Goal: Task Accomplishment & Management: Use online tool/utility

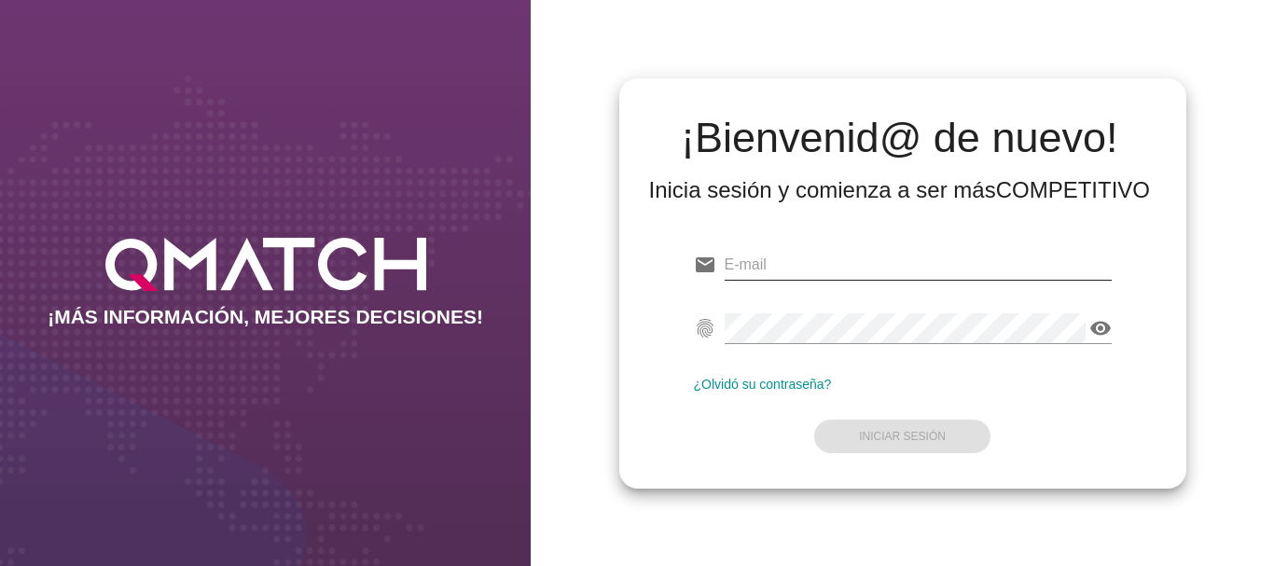
click at [772, 261] on input "email" at bounding box center [918, 265] width 387 height 30
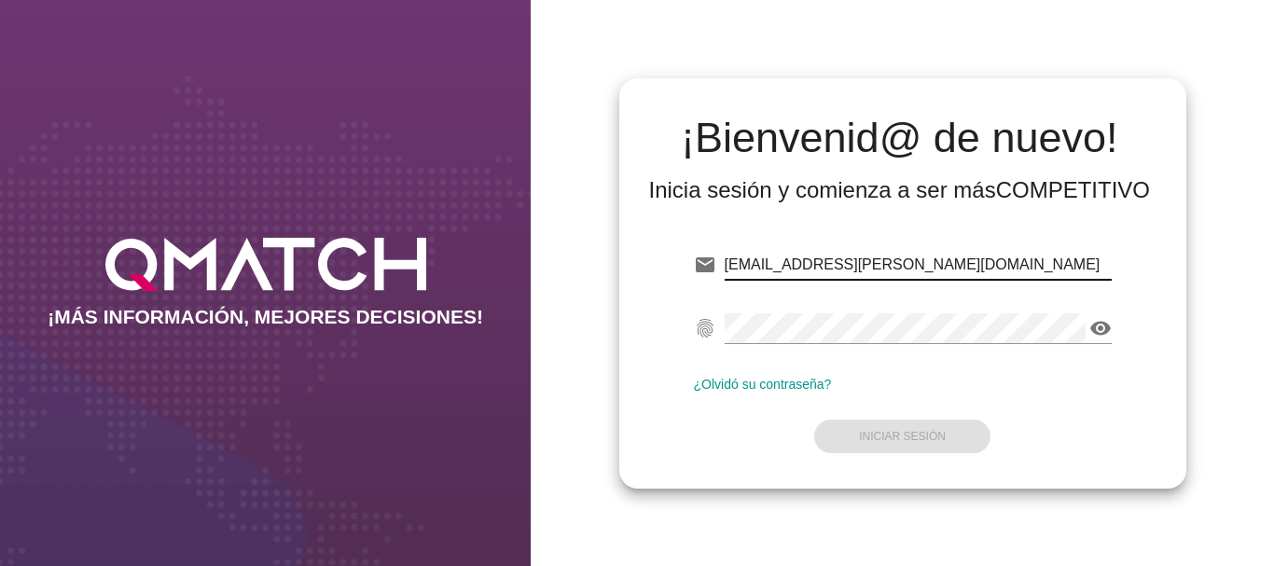
type input "[EMAIL_ADDRESS][PERSON_NAME][DOMAIN_NAME]"
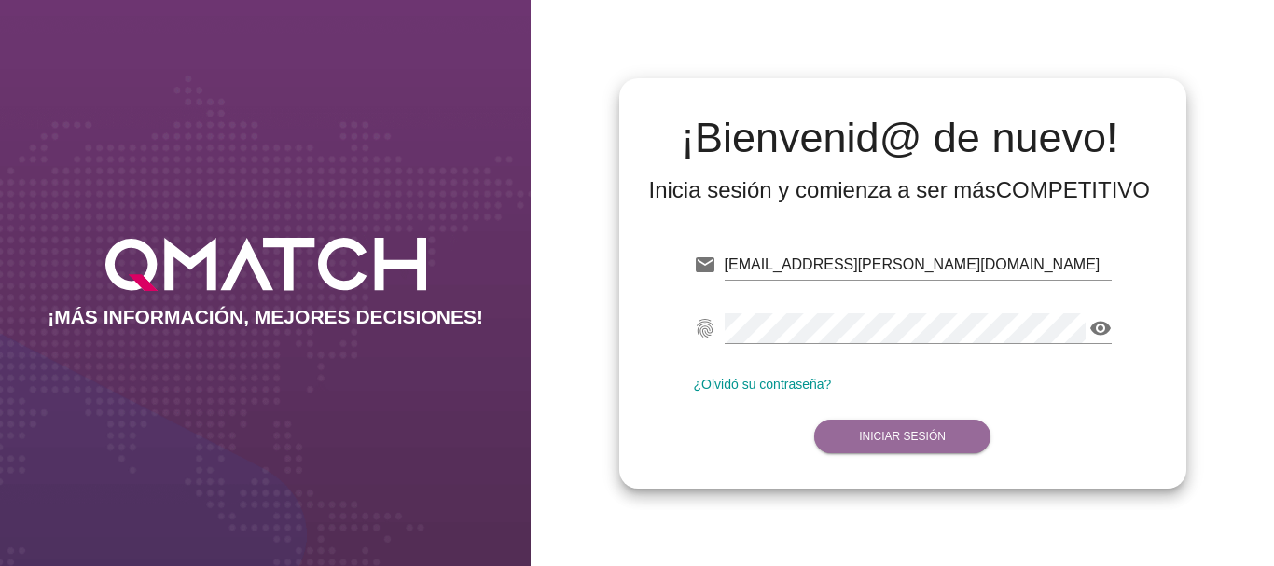
click at [917, 438] on strong "Iniciar Sesión" at bounding box center [902, 436] width 87 height 13
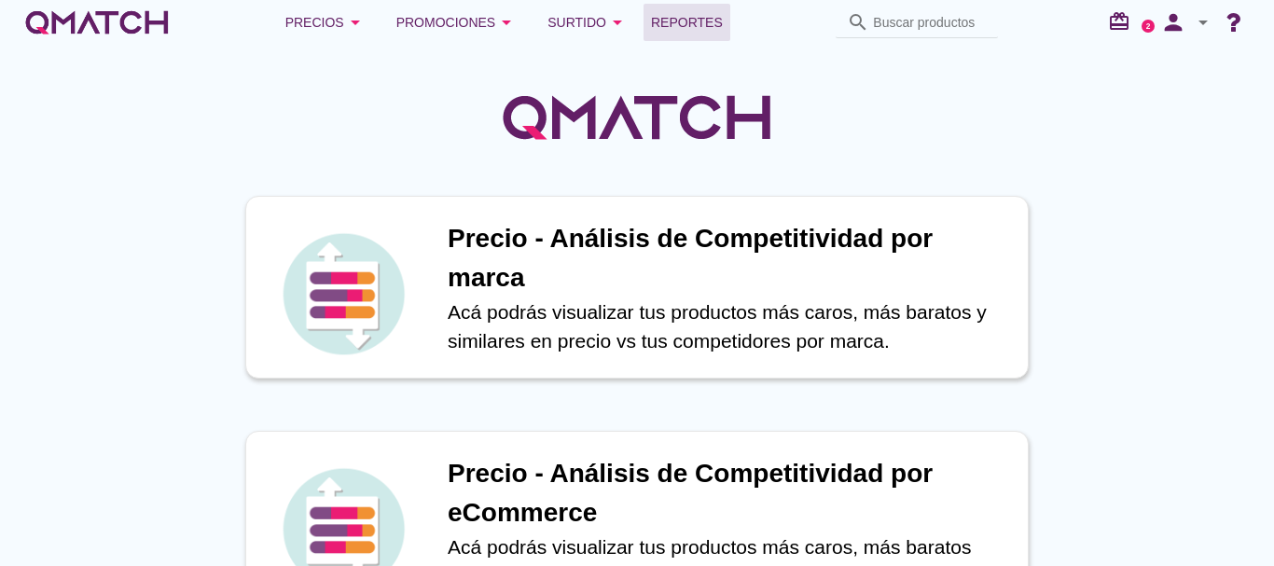
click at [704, 20] on span "Reportes" at bounding box center [687, 22] width 72 height 22
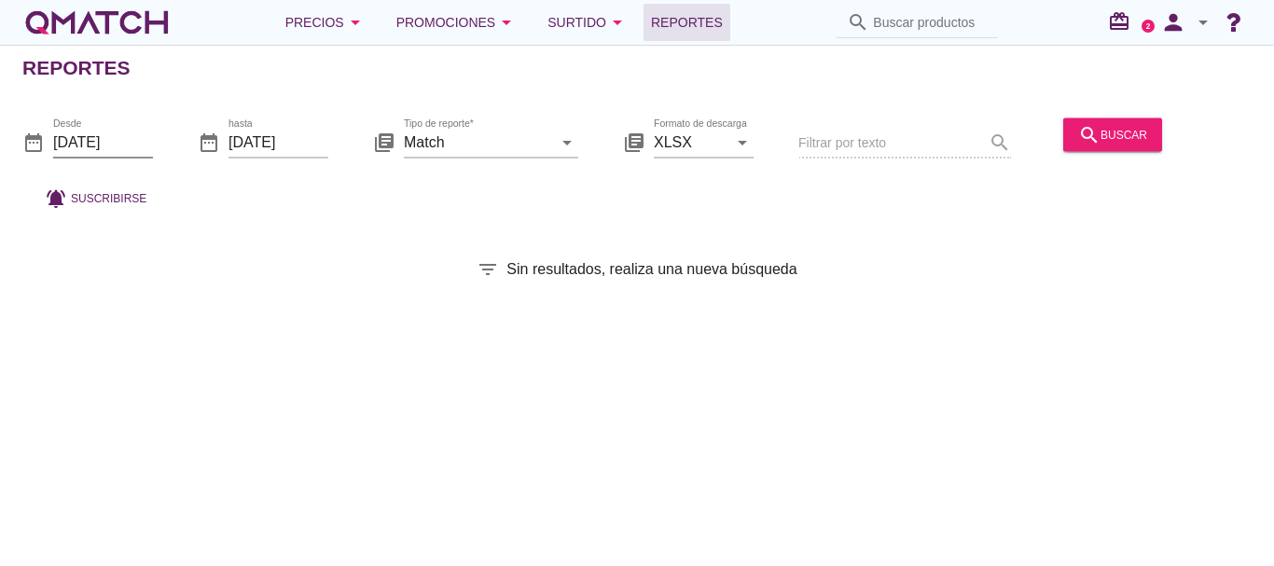
click at [102, 144] on input "[DATE]" at bounding box center [103, 142] width 100 height 30
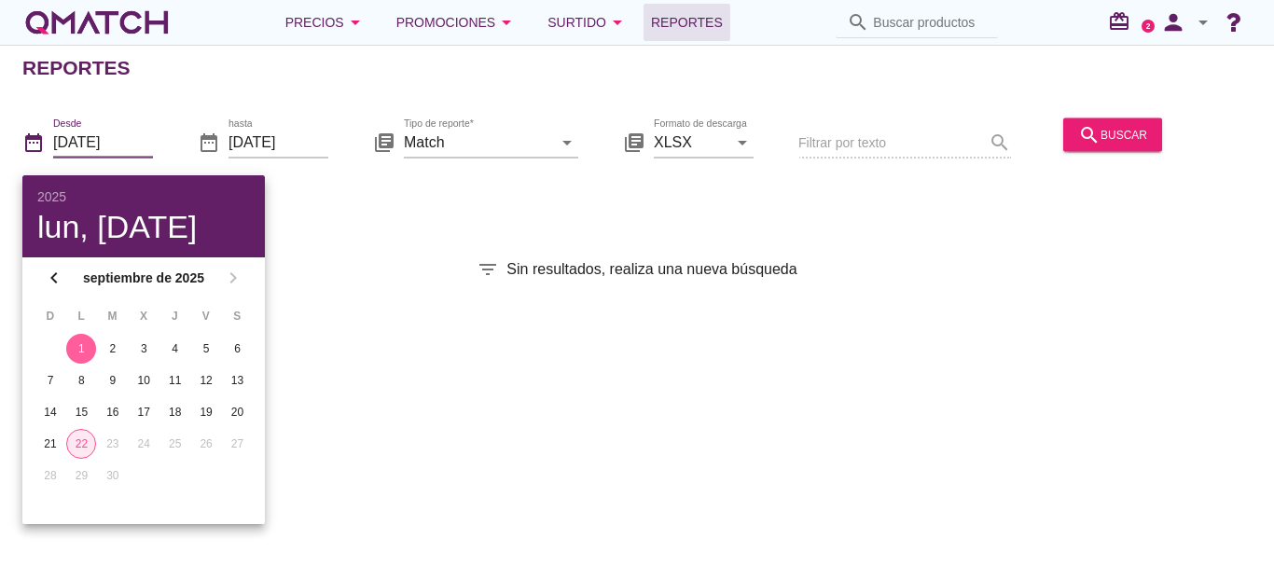
click at [85, 443] on div "22" at bounding box center [81, 444] width 28 height 17
type input "[DATE]"
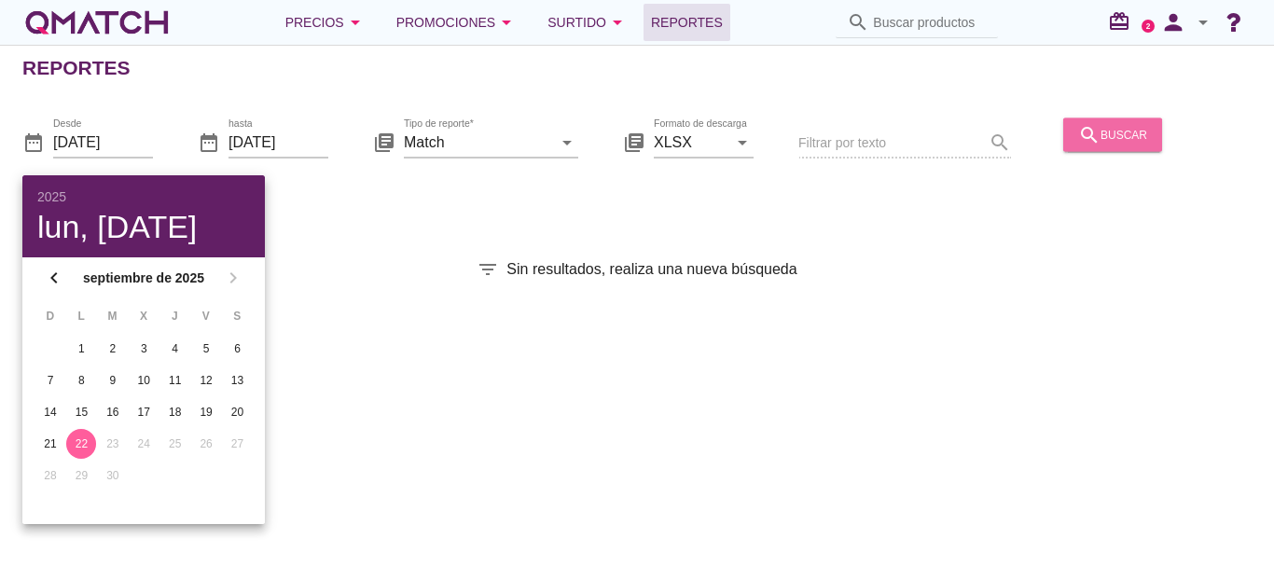
click at [1117, 132] on div "search buscar" at bounding box center [1112, 134] width 69 height 22
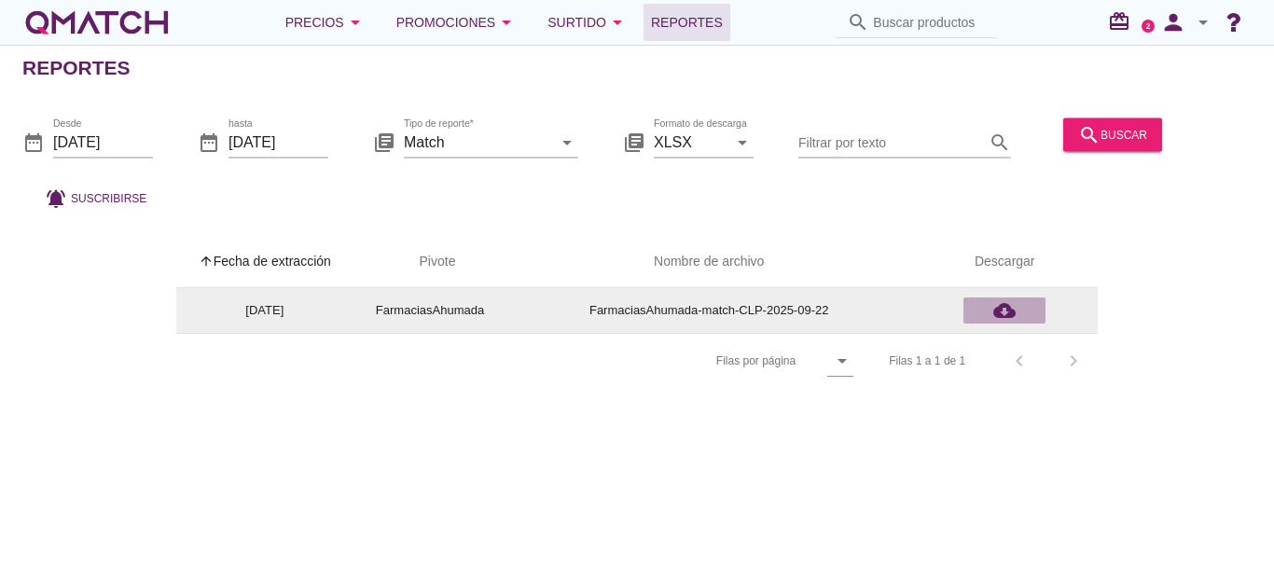
click at [1004, 309] on icon "cloud_download" at bounding box center [1005, 310] width 22 height 22
